Goal: Information Seeking & Learning: Understand process/instructions

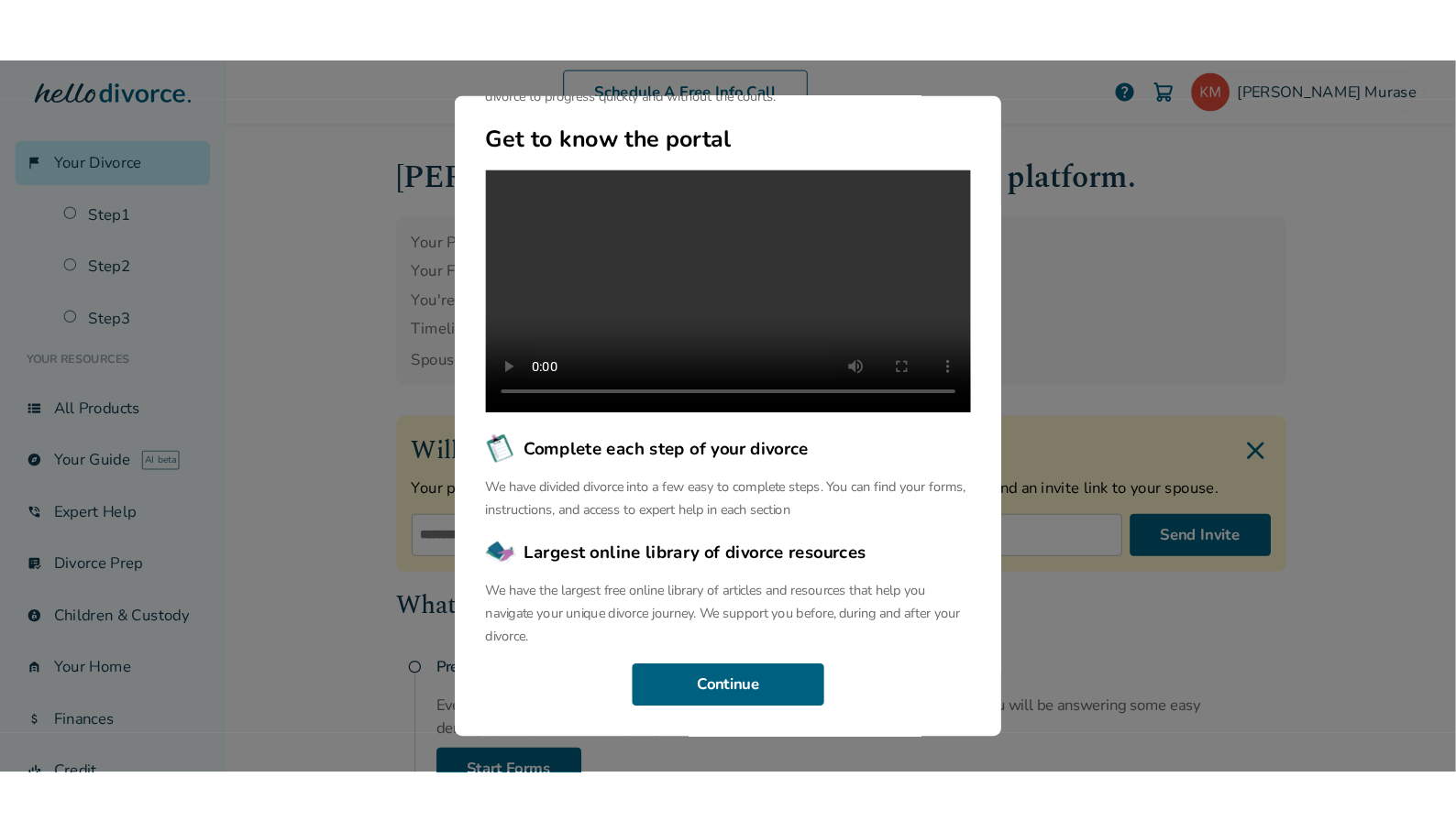
scroll to position [179, 0]
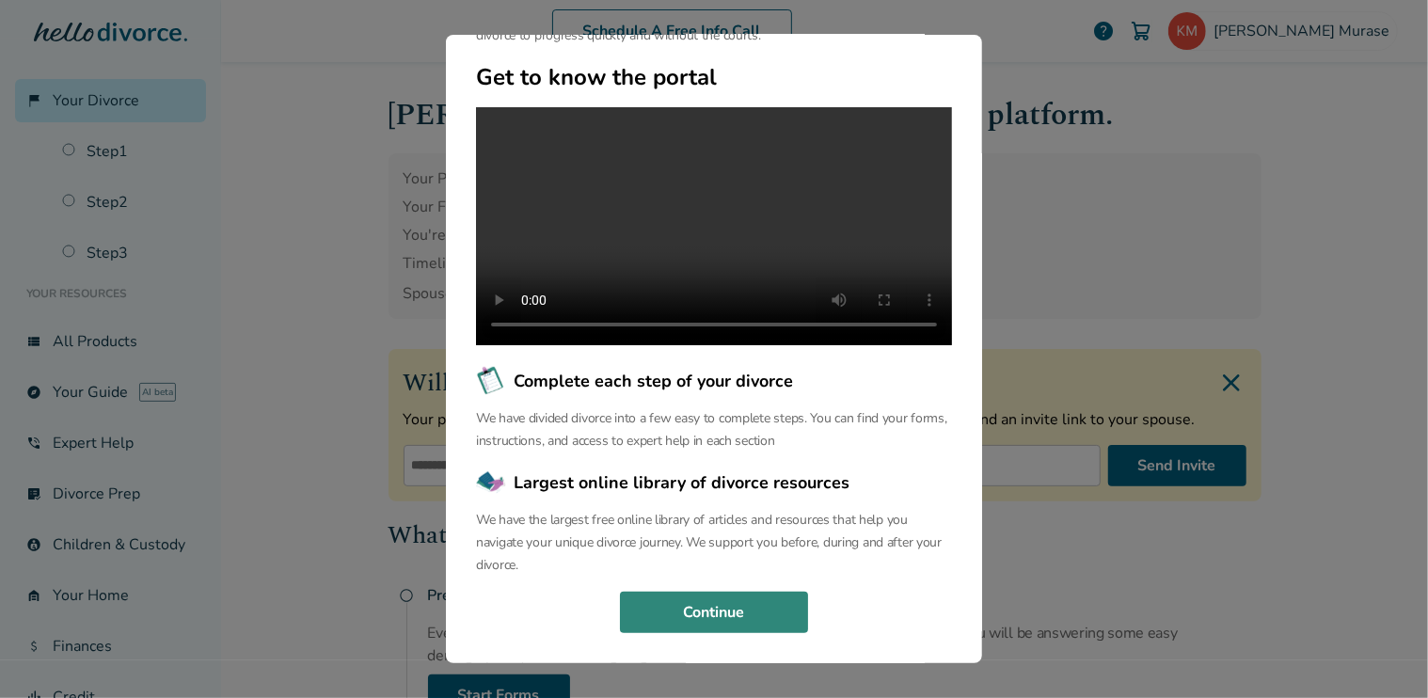
click at [706, 605] on button "Continue" at bounding box center [714, 612] width 188 height 41
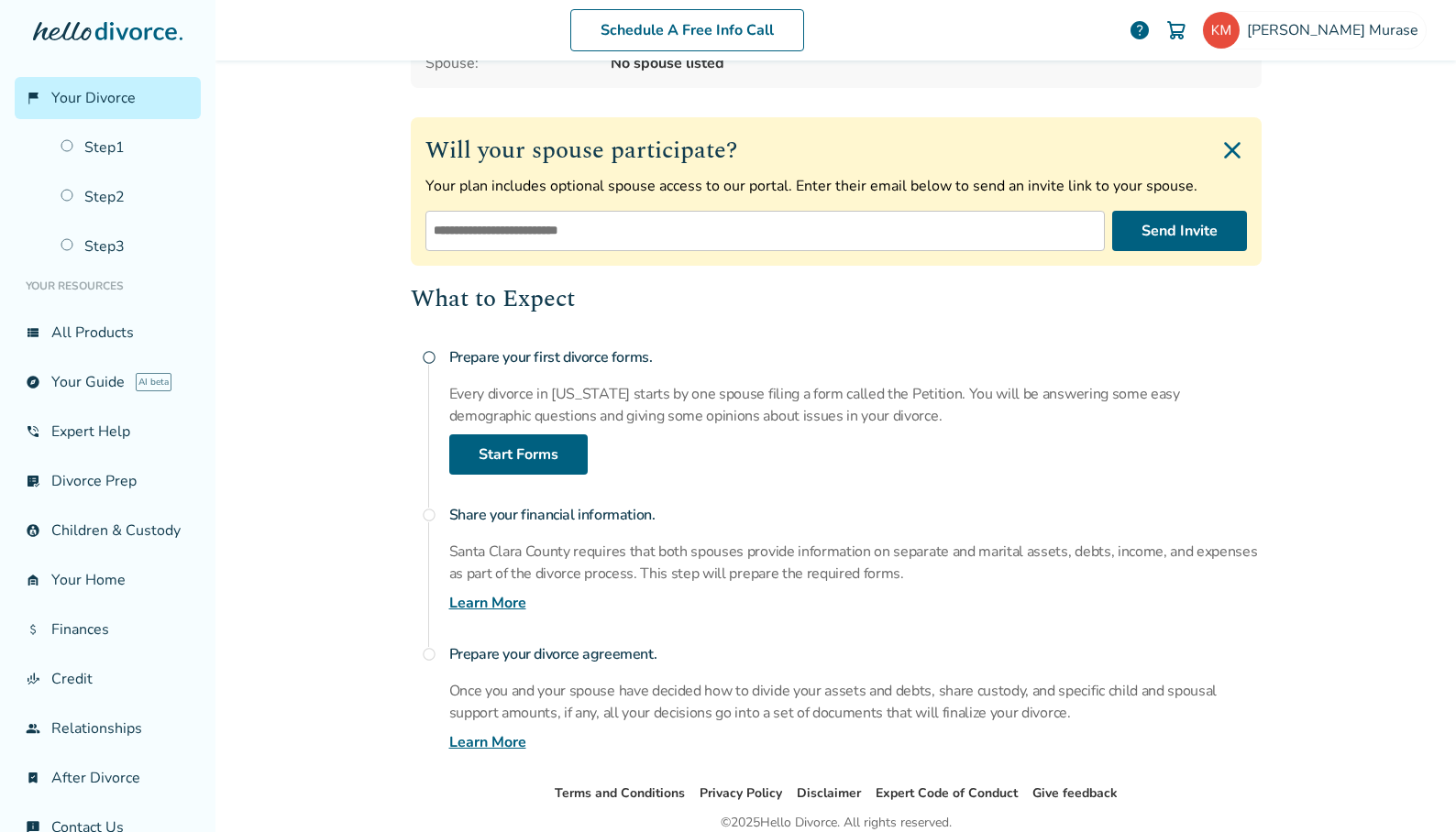
scroll to position [244, 0]
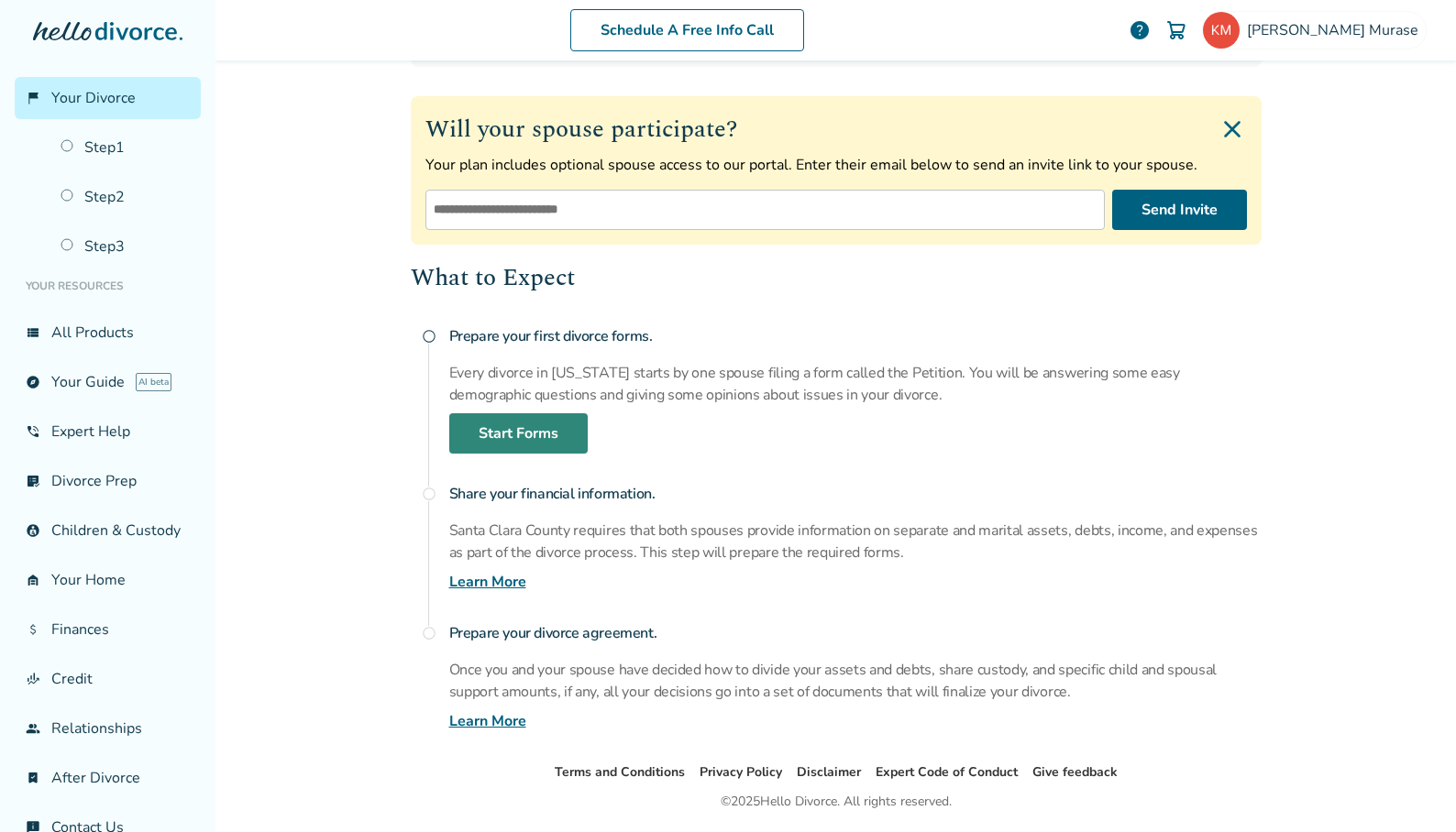
click at [487, 437] on link "Start Forms" at bounding box center [518, 433] width 138 height 40
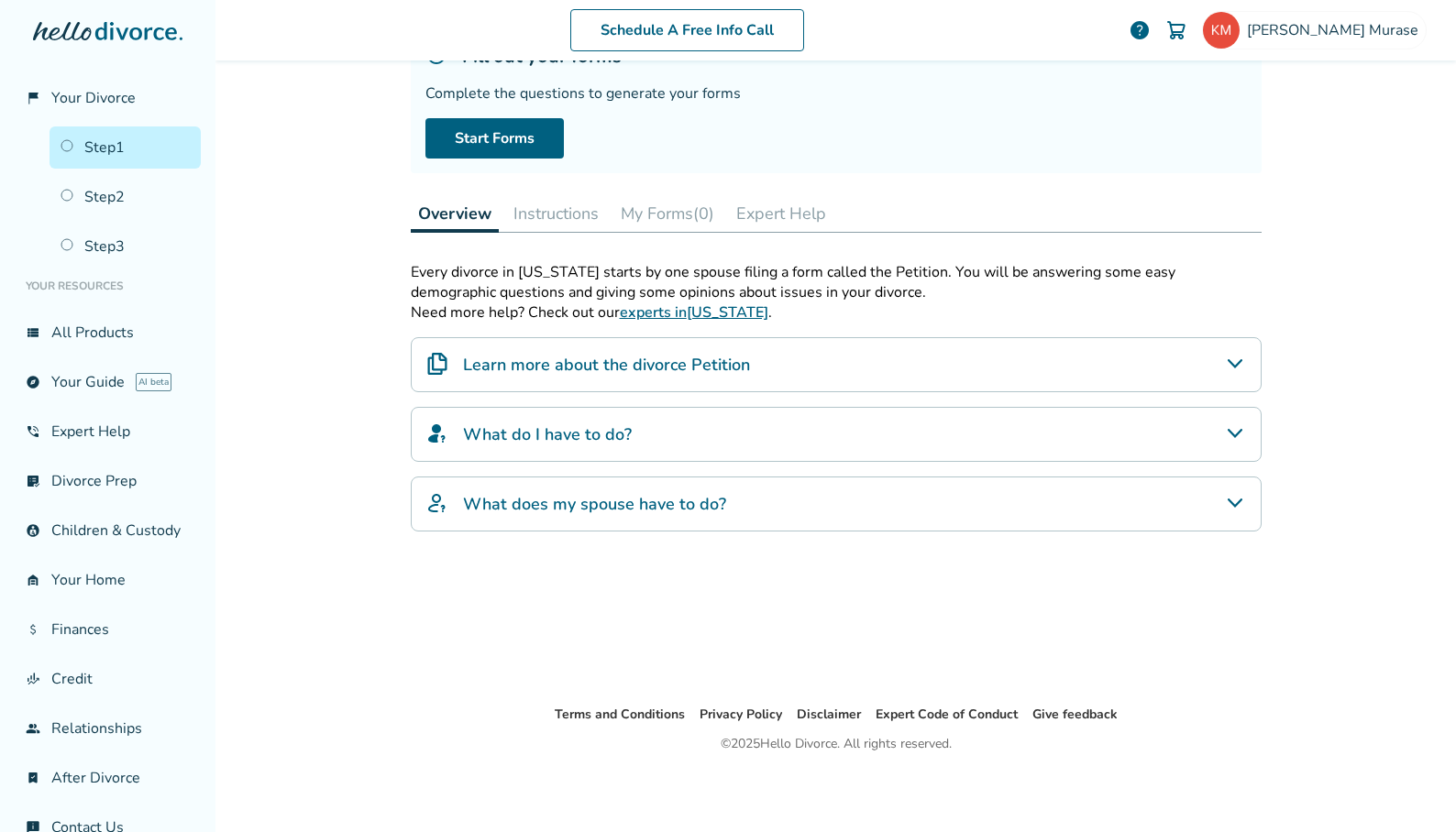
scroll to position [90, 0]
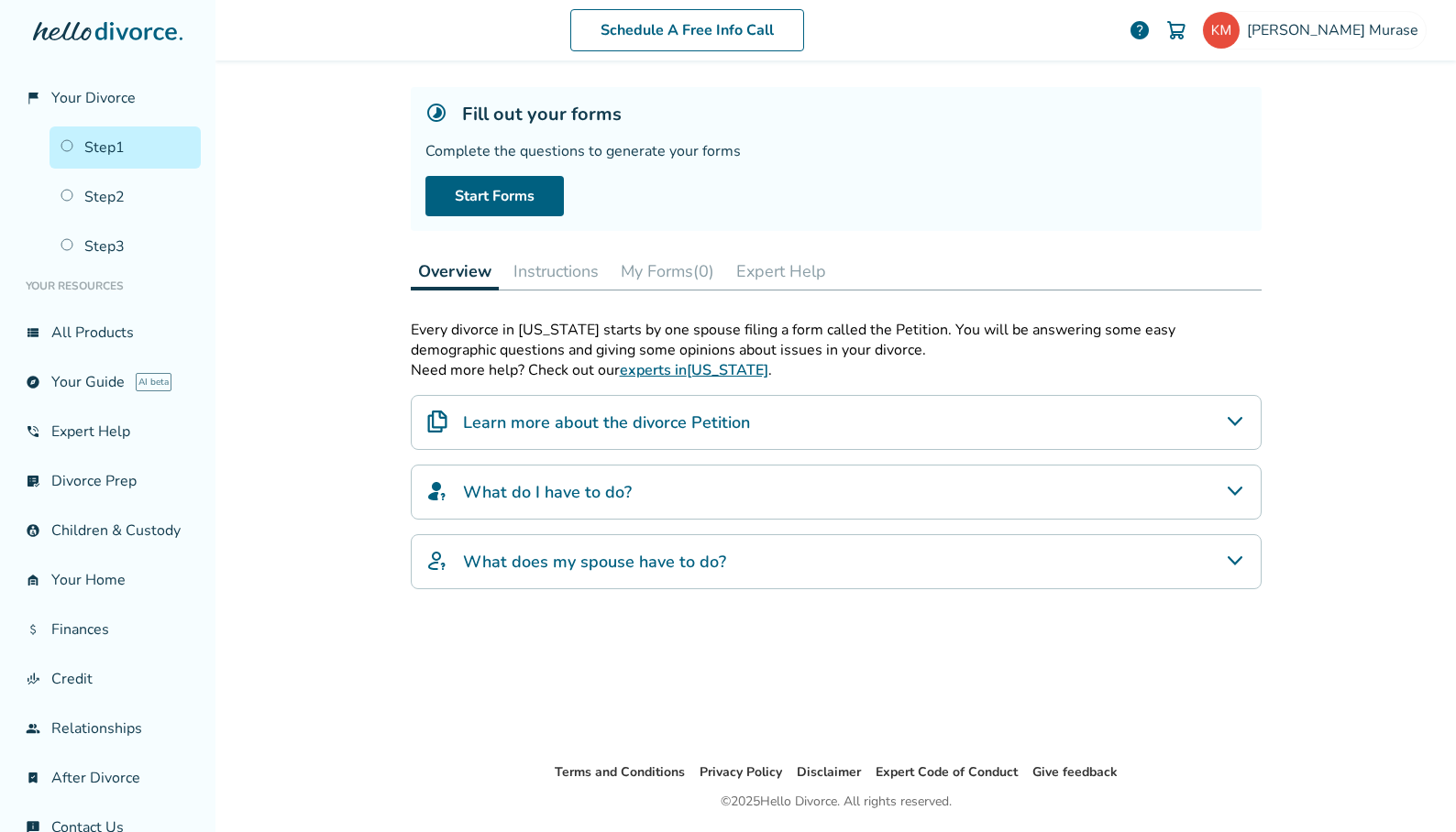
click at [675, 427] on h4 "Learn more about the divorce Petition" at bounding box center [606, 423] width 287 height 23
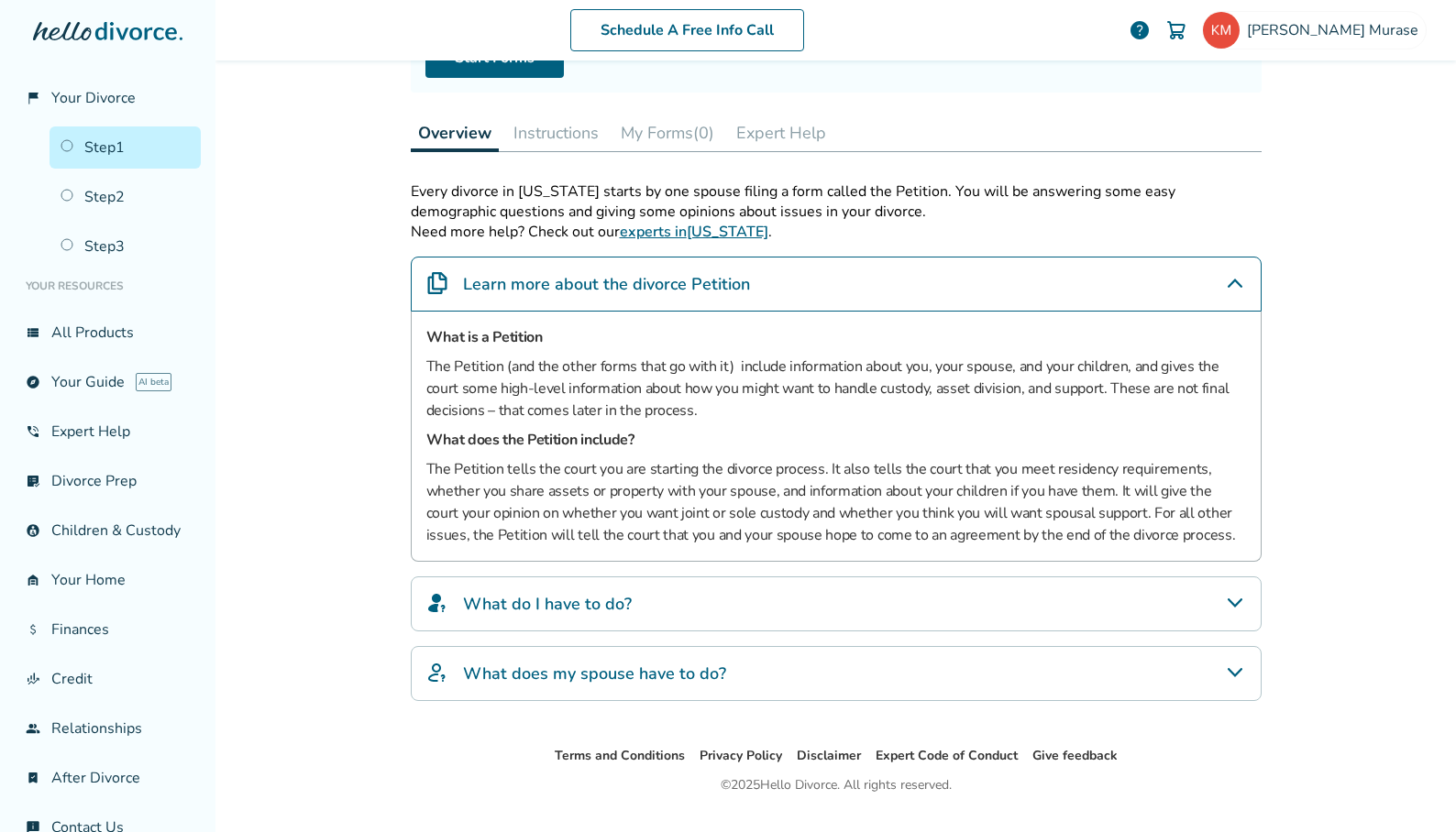
scroll to position [267, 0]
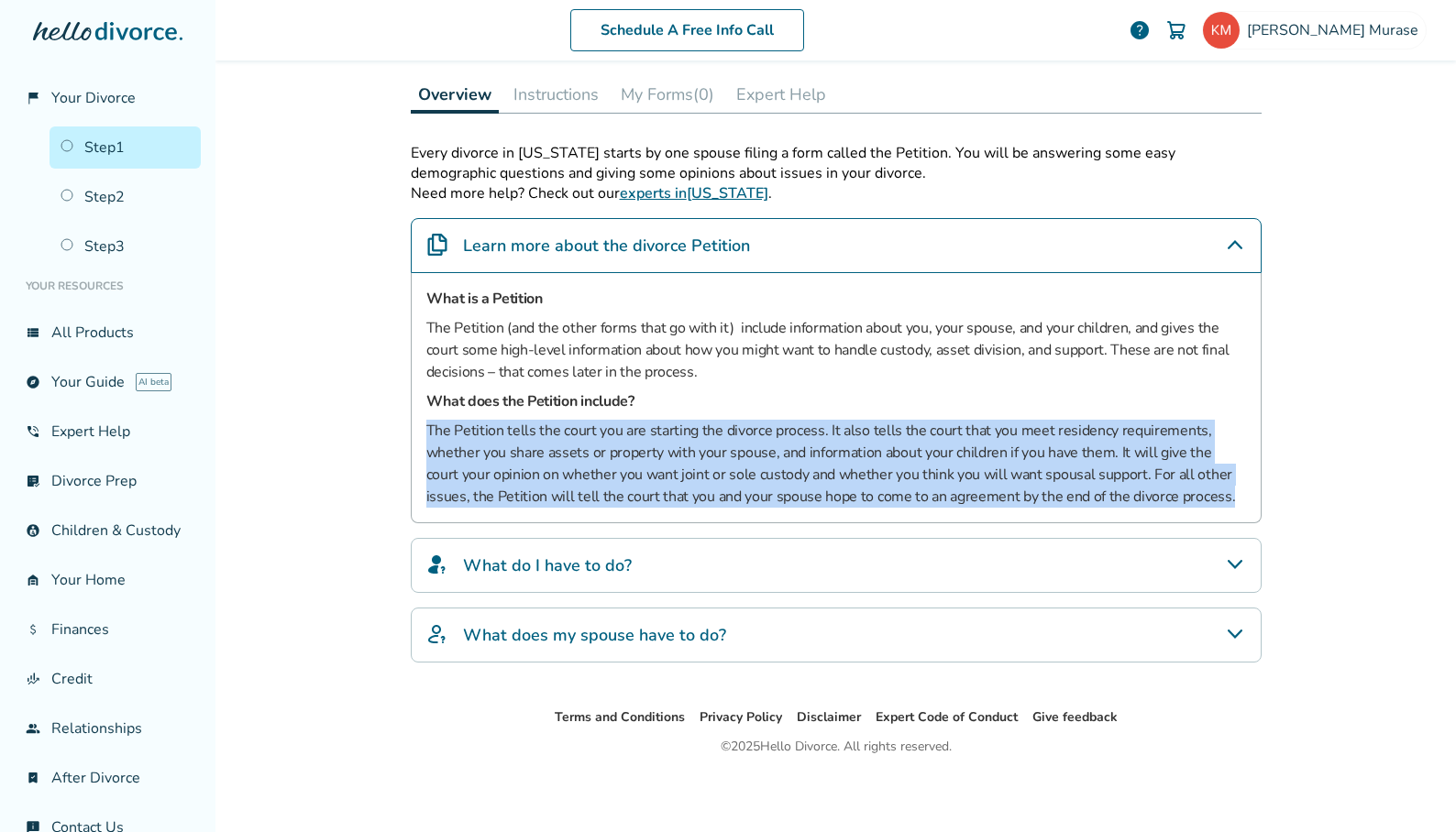
drag, startPoint x: 418, startPoint y: 427, endPoint x: 1221, endPoint y: 491, distance: 805.5
click at [1221, 491] on p "The Petition tells the court you are starting the divorce process. It also tell…" at bounding box center [836, 464] width 820 height 88
drag, startPoint x: 1221, startPoint y: 491, endPoint x: 877, endPoint y: 459, distance: 345.5
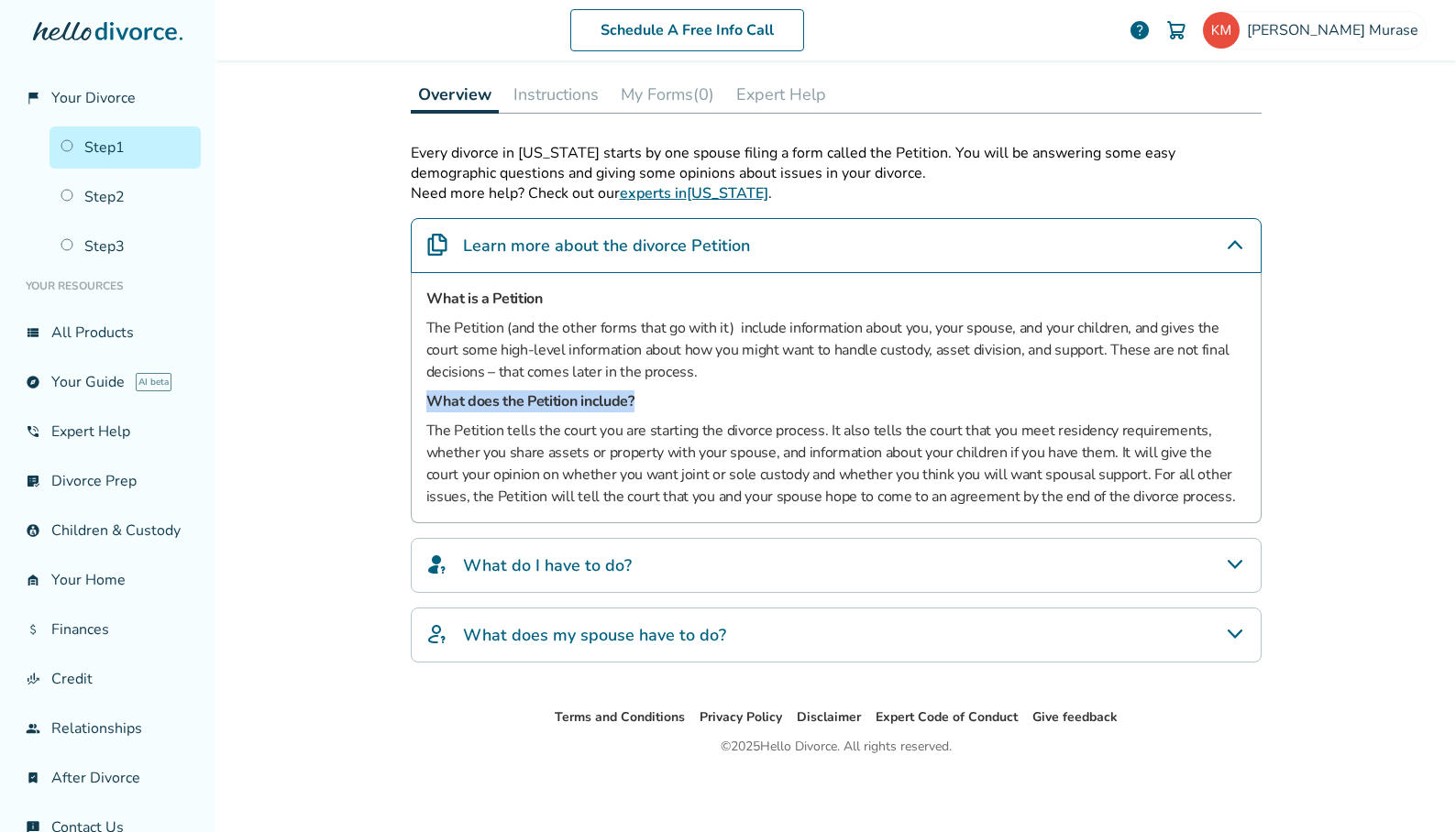
copy h5 "What does the Petition include?"
click at [604, 561] on h4 "What do I have to do?" at bounding box center [547, 565] width 169 height 23
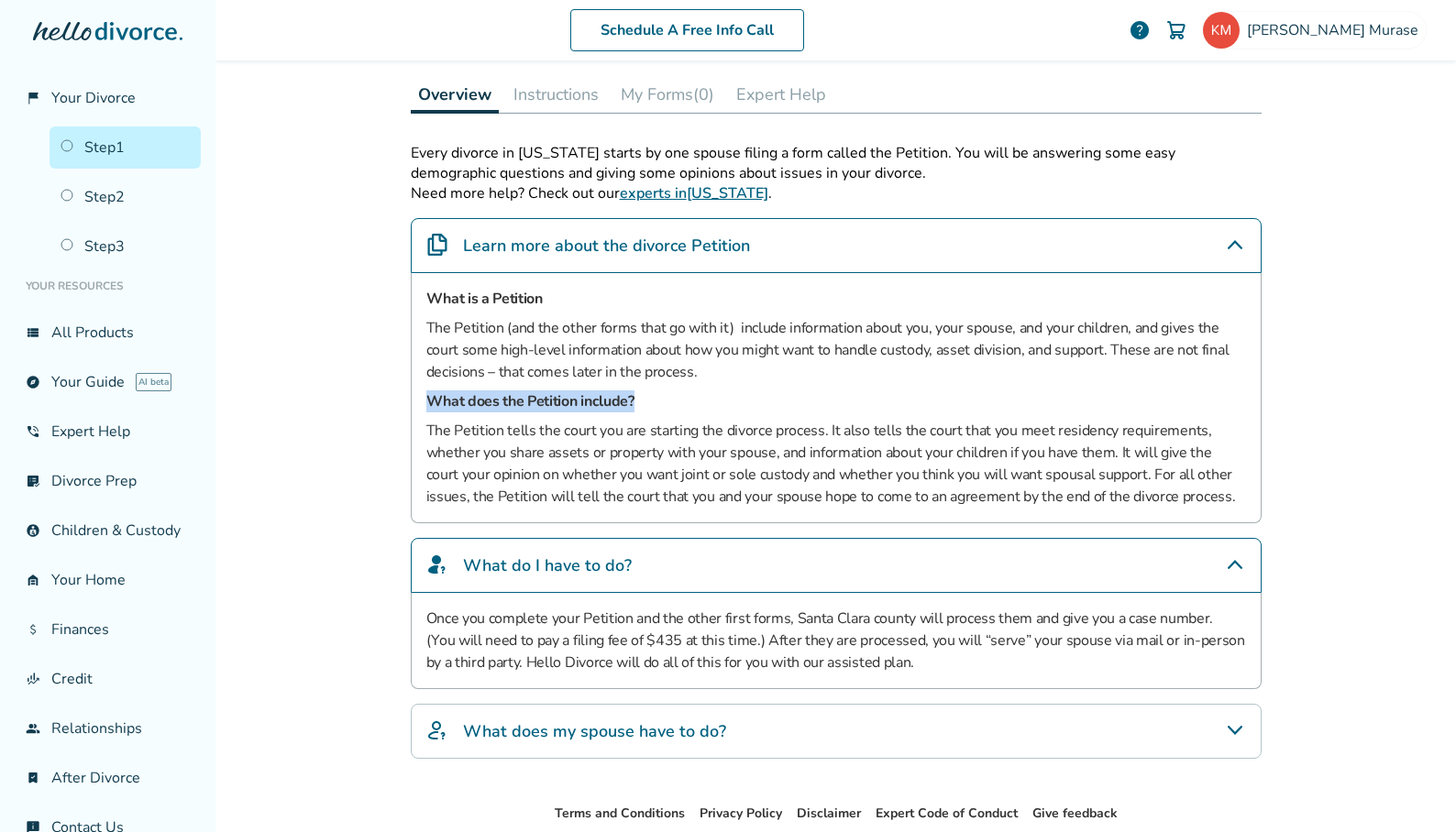
click at [668, 679] on h4 "What does my spouse have to do?" at bounding box center [594, 732] width 263 height 23
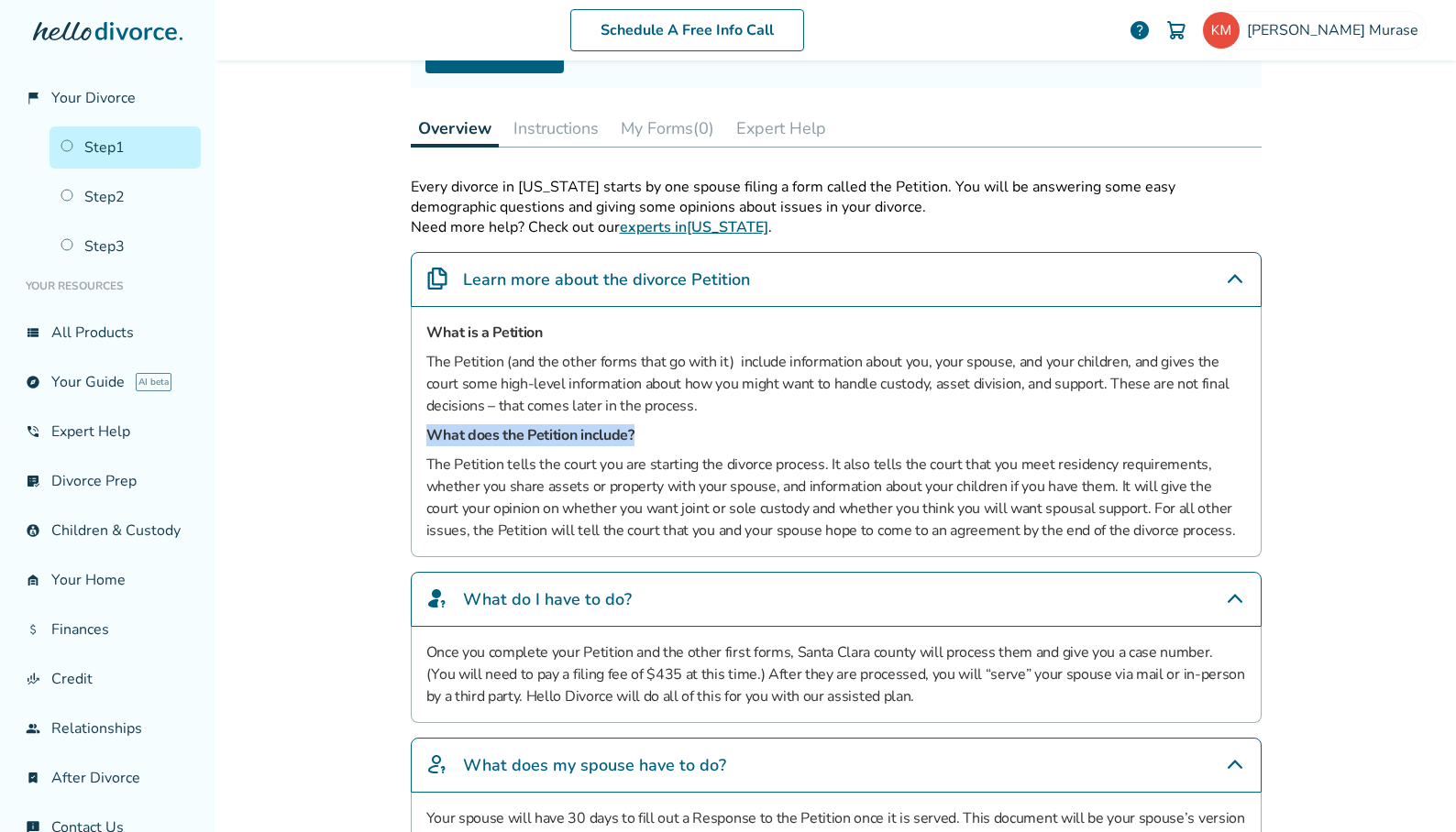
scroll to position [0, 0]
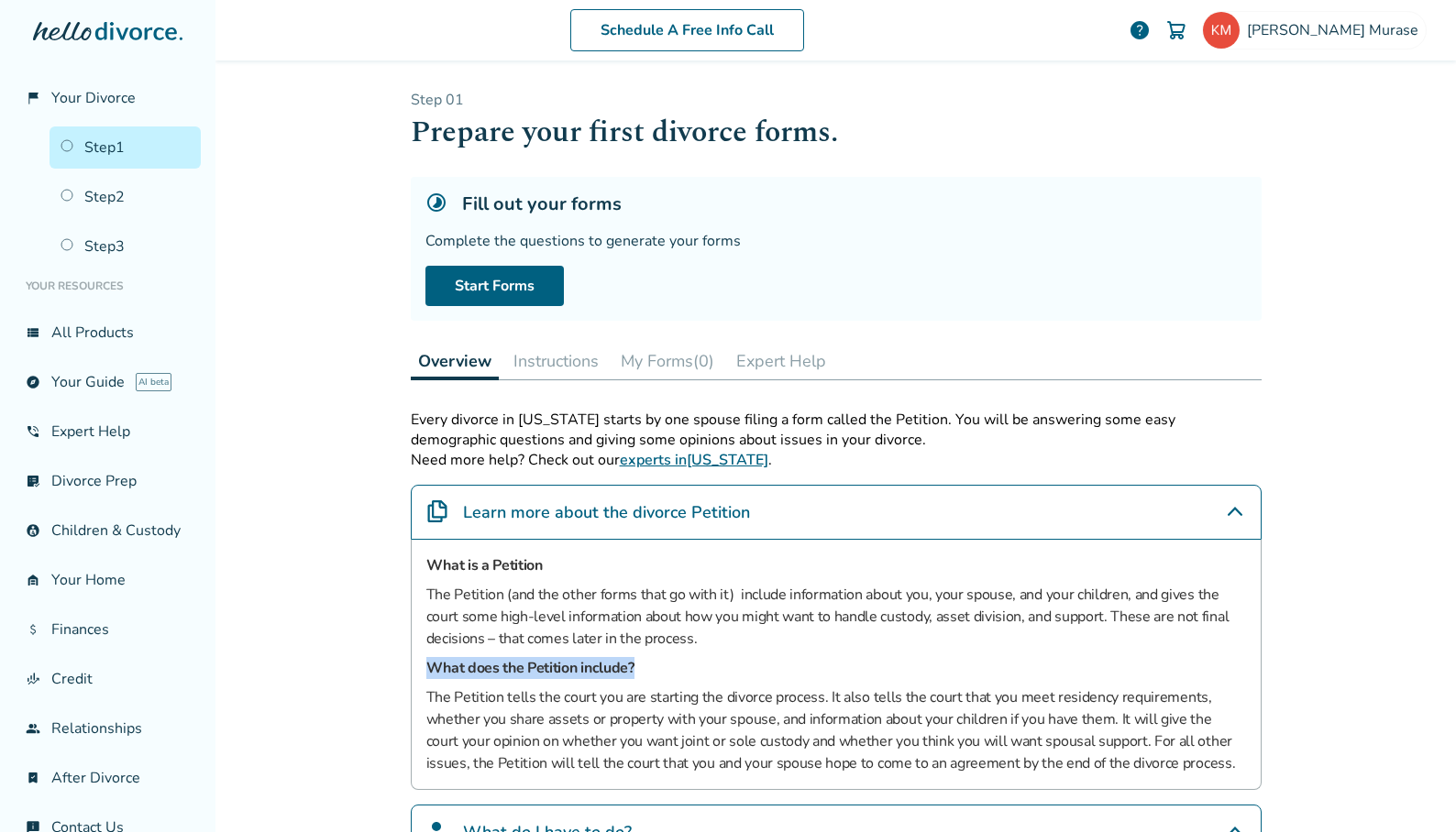
click at [536, 362] on button "Instructions" at bounding box center [556, 361] width 100 height 37
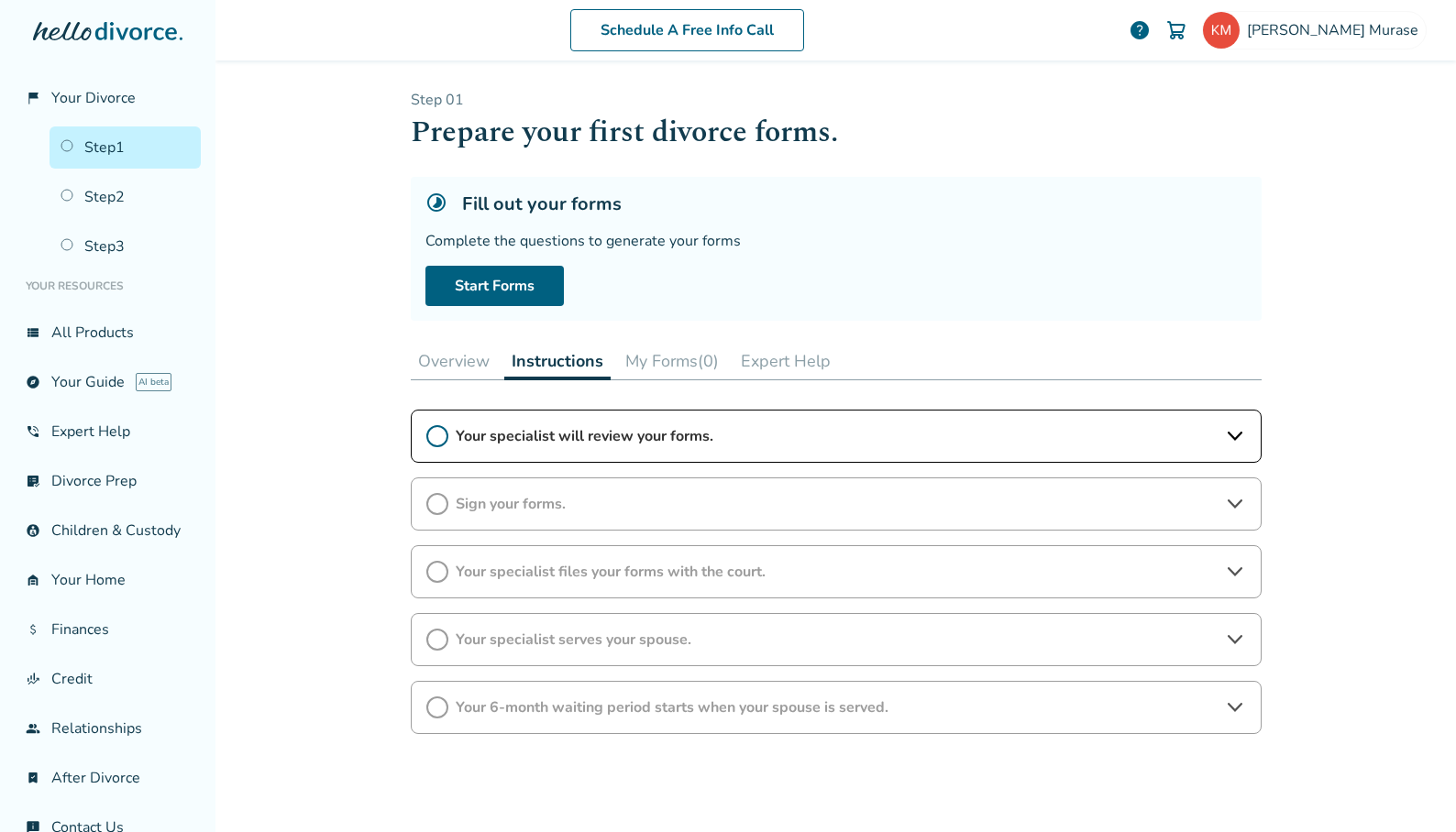
click at [1227, 437] on icon at bounding box center [1234, 435] width 15 height 9
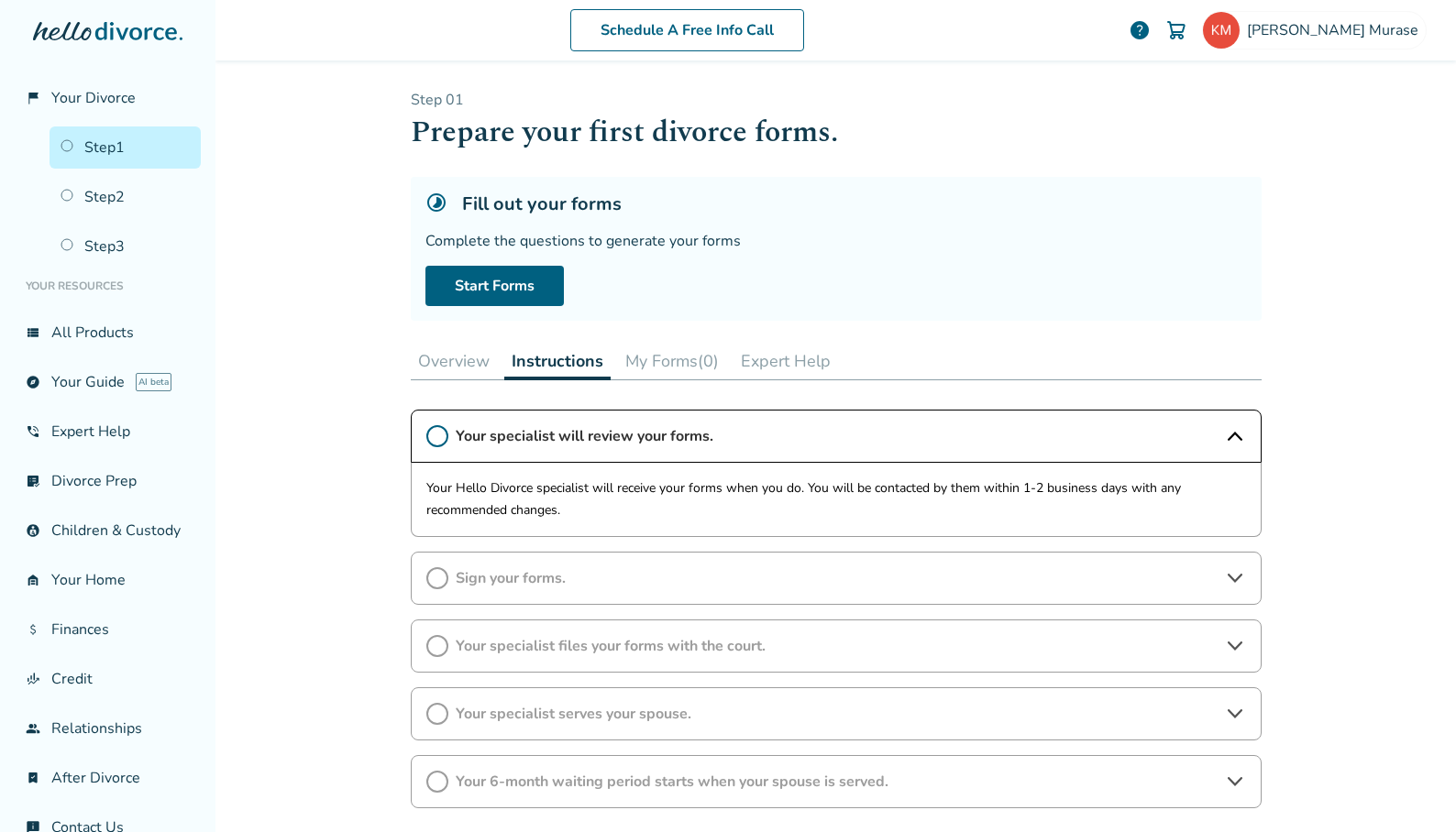
click at [471, 575] on span "Sign your forms." at bounding box center [836, 578] width 761 height 20
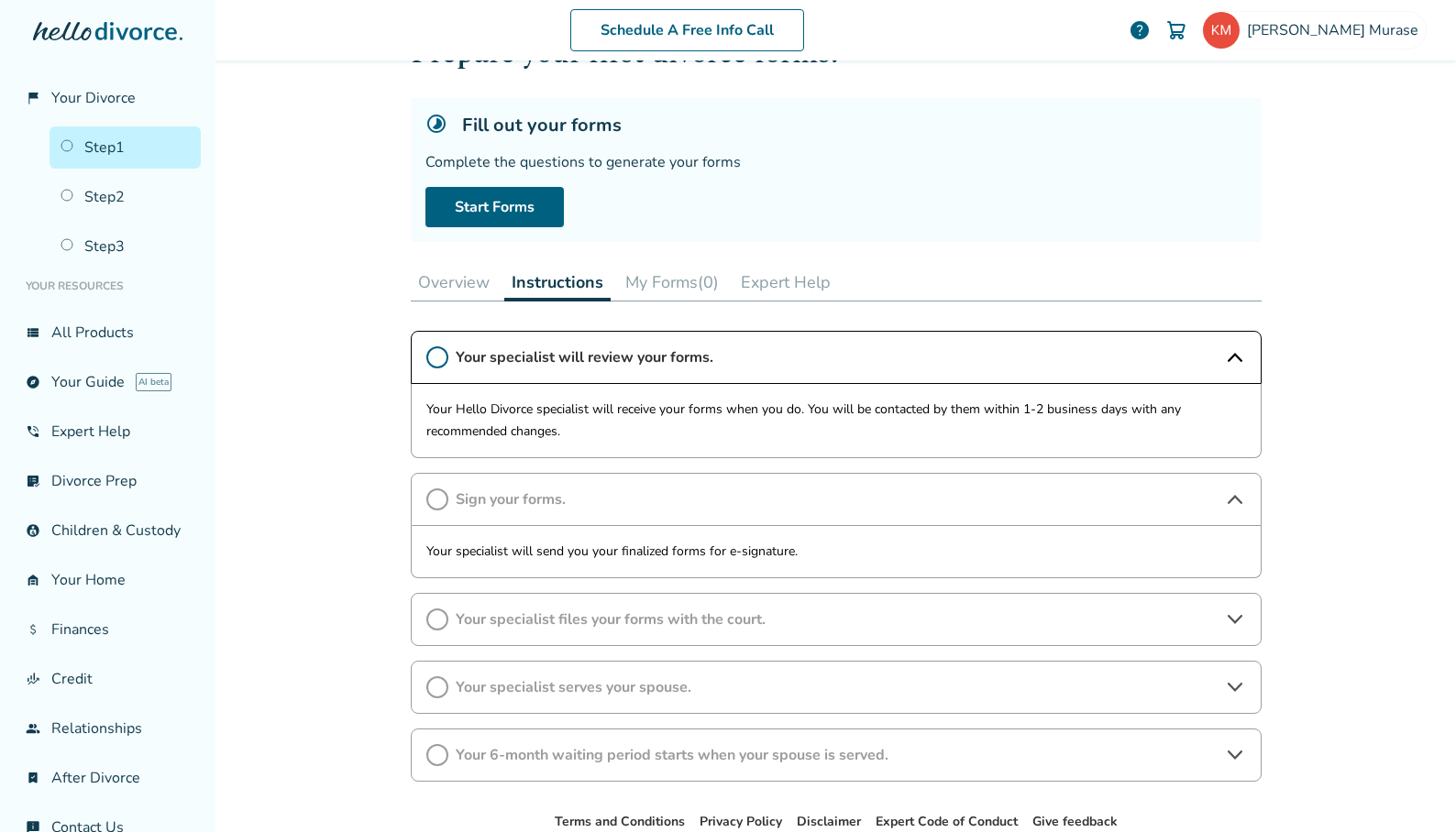
scroll to position [183, 0]
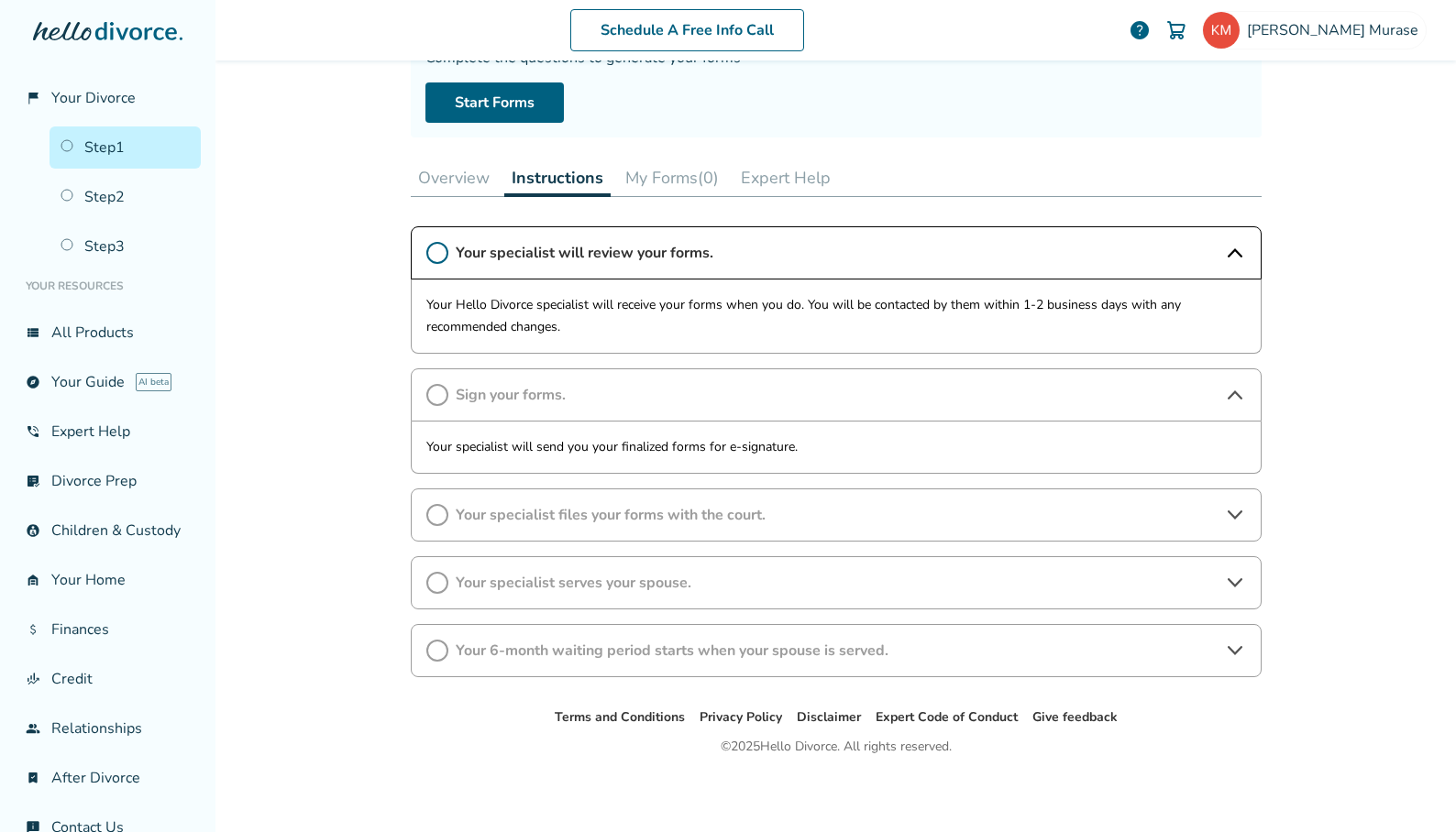
click at [485, 512] on span "Your specialist files your forms with the court." at bounding box center [836, 514] width 761 height 20
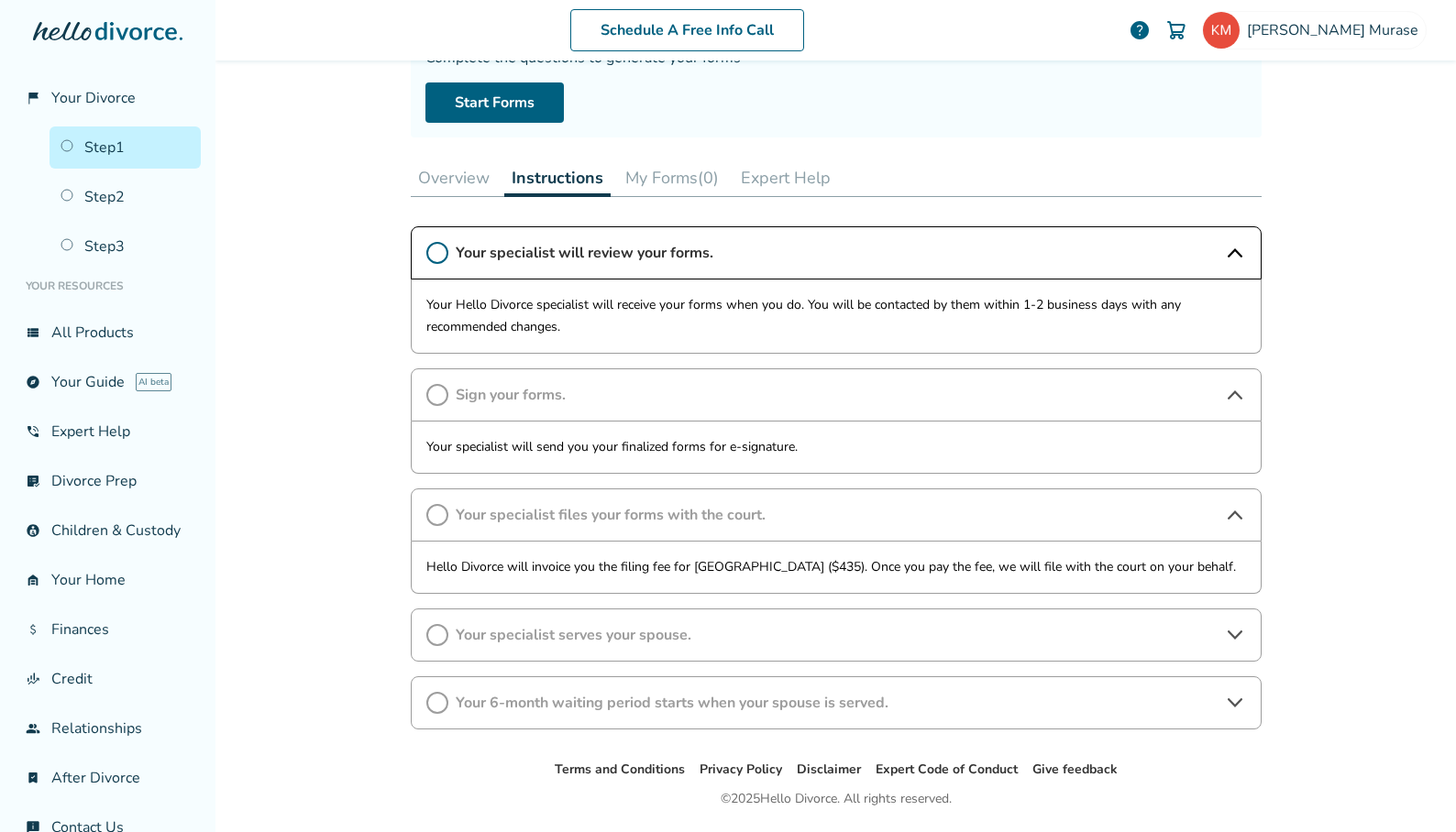
click at [539, 641] on span "Your specialist serves your spouse." at bounding box center [836, 635] width 761 height 20
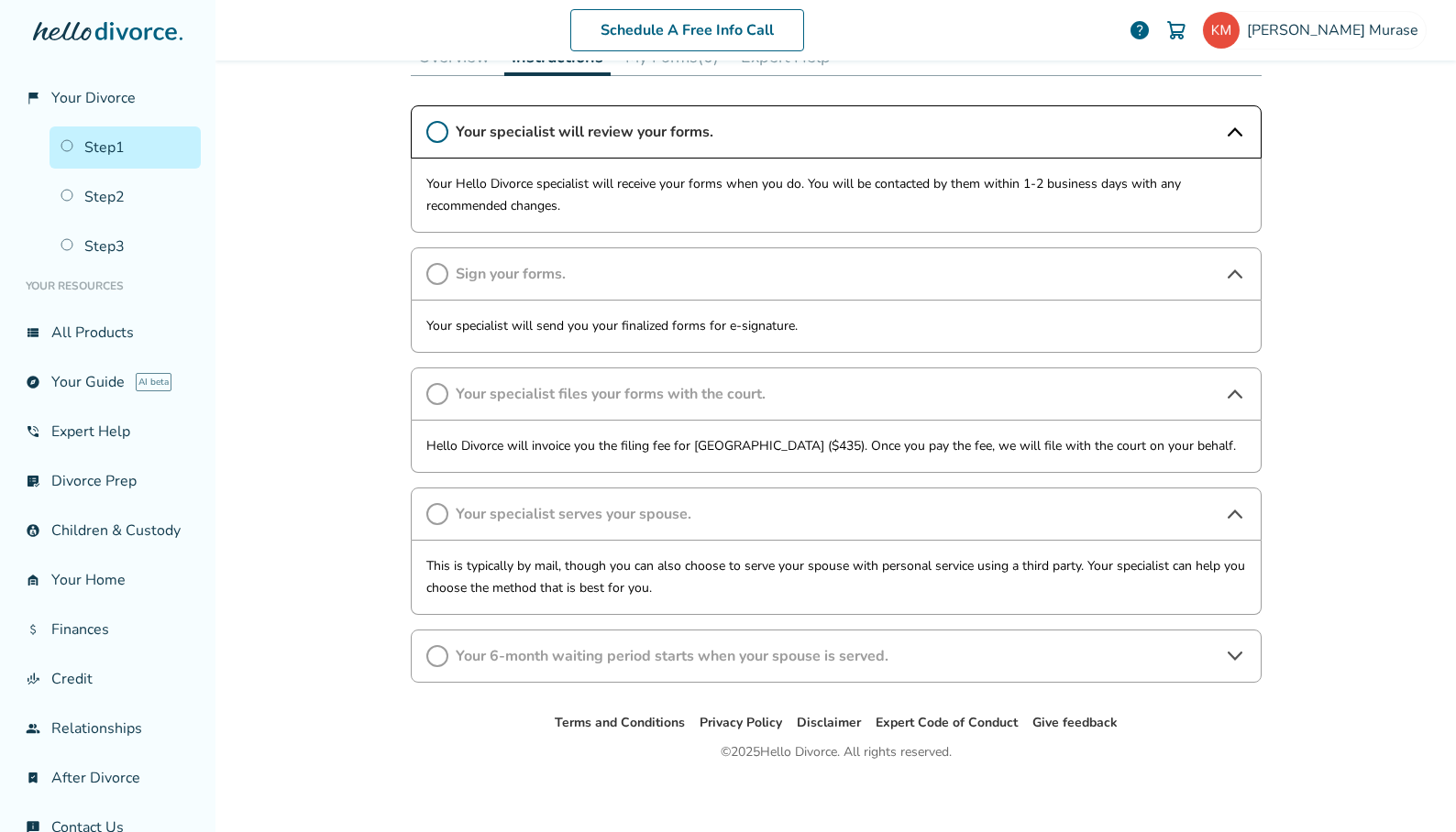
scroll to position [309, 0]
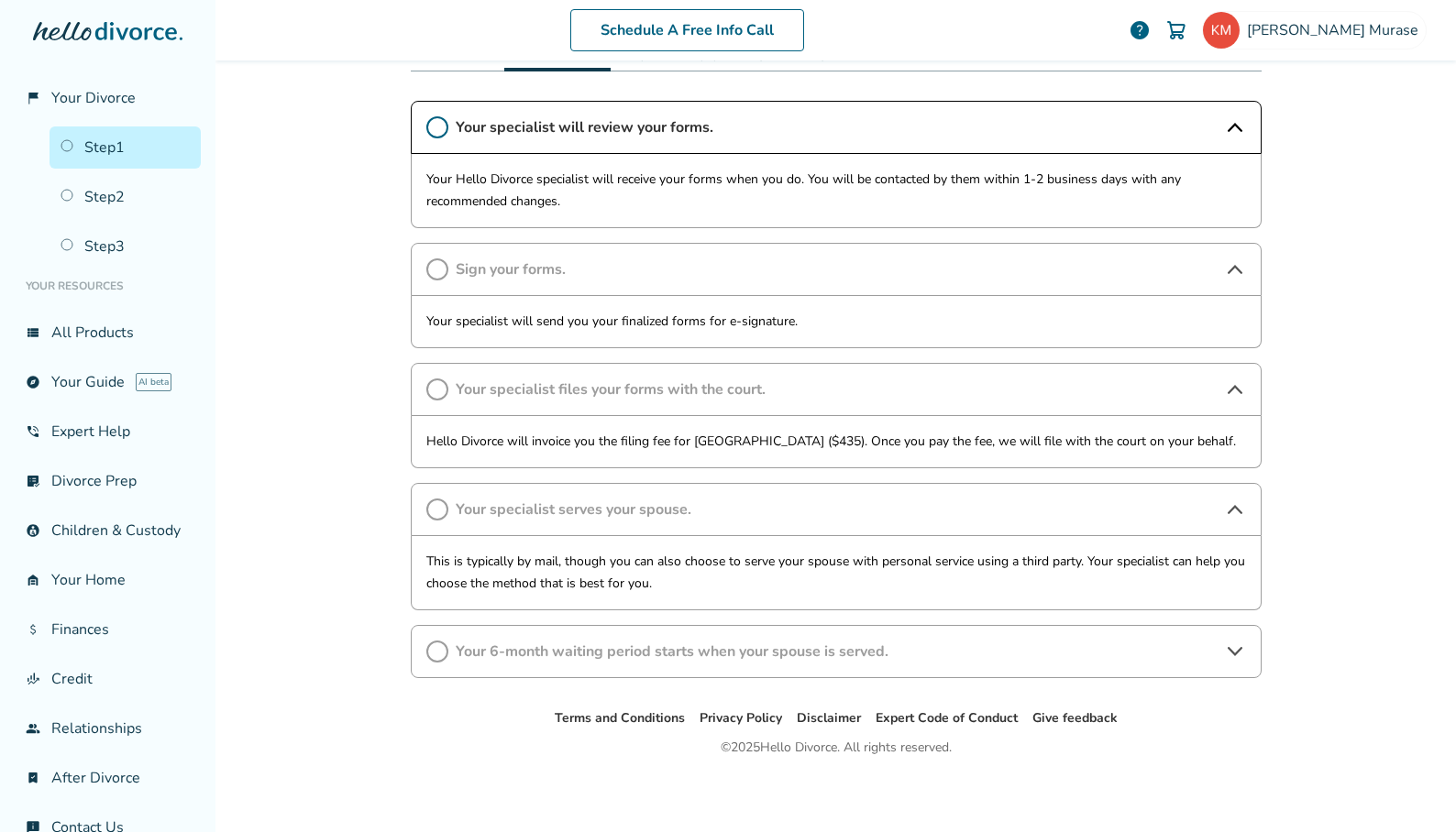
click at [582, 651] on span "Your 6-month waiting period starts when your spouse is served." at bounding box center [836, 652] width 761 height 20
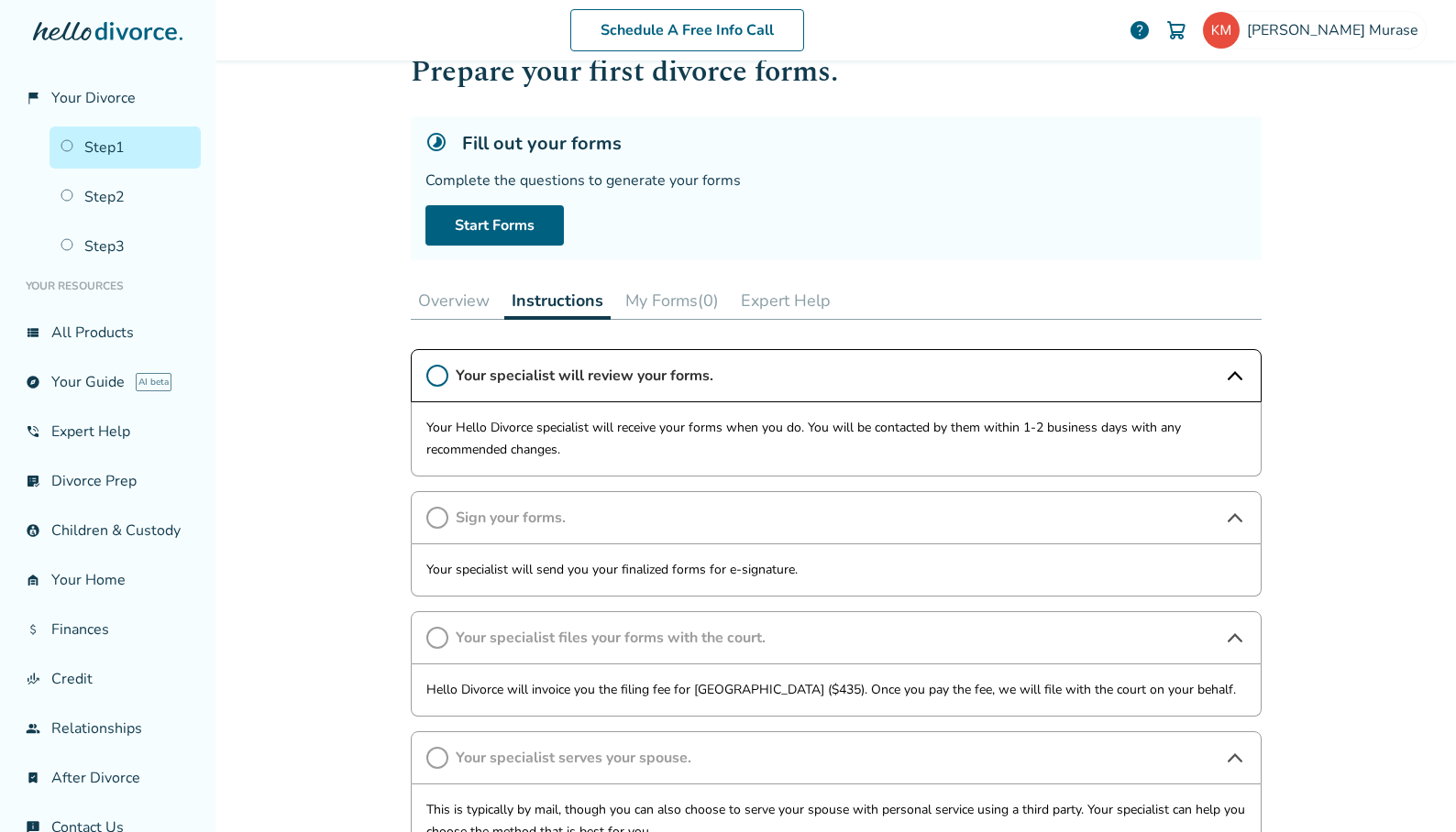
scroll to position [0, 0]
